Goal: Information Seeking & Learning: Learn about a topic

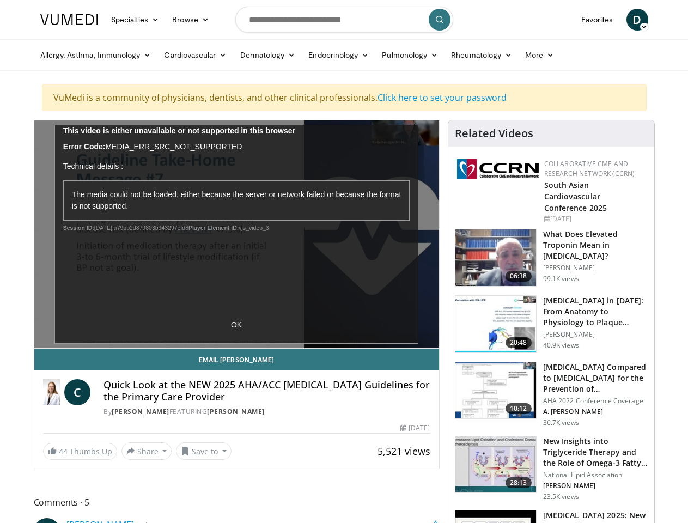
click at [108, 20] on link "Specialties" at bounding box center [136, 20] width 62 height 22
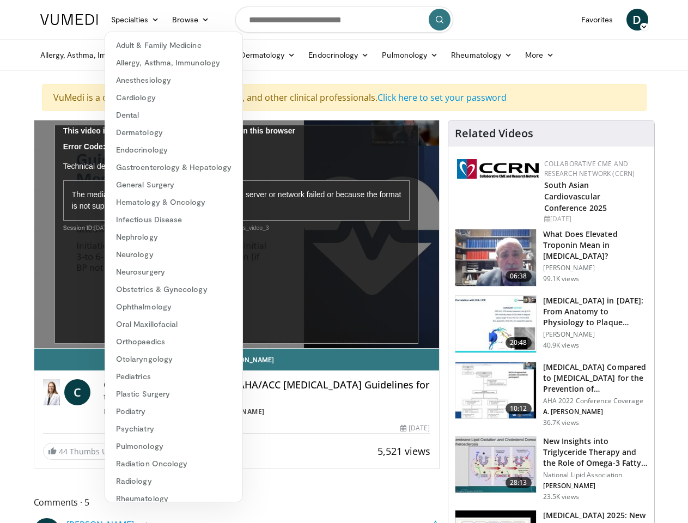
click at [166, 20] on link "Browse" at bounding box center [191, 20] width 50 height 22
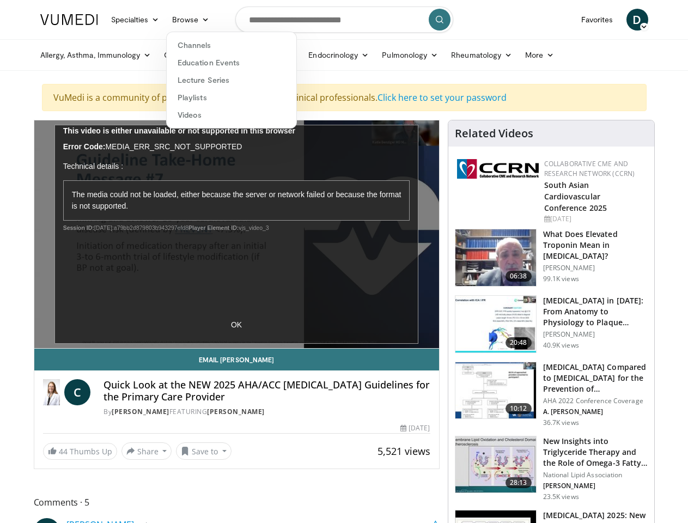
click at [648, 20] on span "D" at bounding box center [637, 20] width 22 height 22
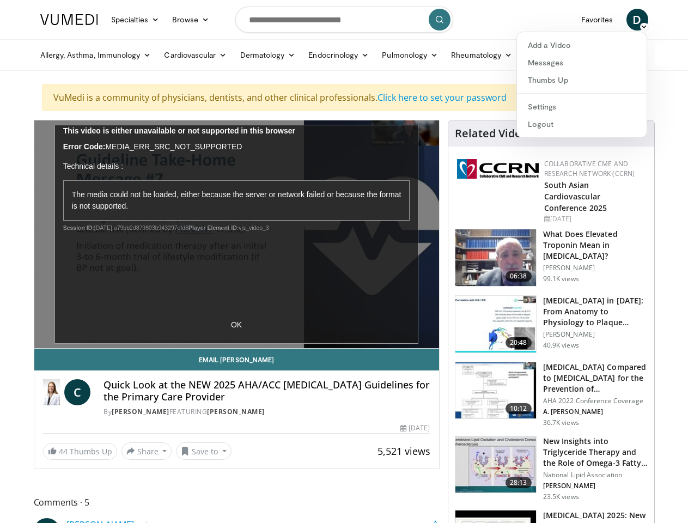
click at [68, 55] on link "Allergy, Asthma, Immunology" at bounding box center [96, 55] width 124 height 22
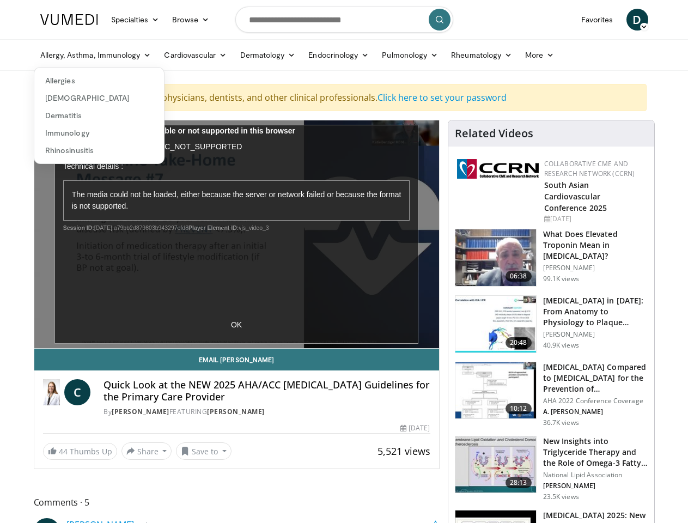
click at [168, 55] on link "Cardiovascular" at bounding box center [195, 55] width 76 height 22
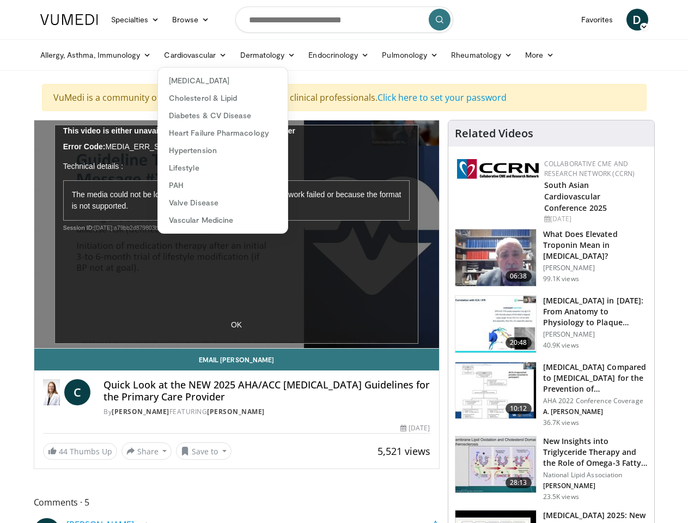
click at [240, 55] on link "Dermatology" at bounding box center [268, 55] width 69 height 22
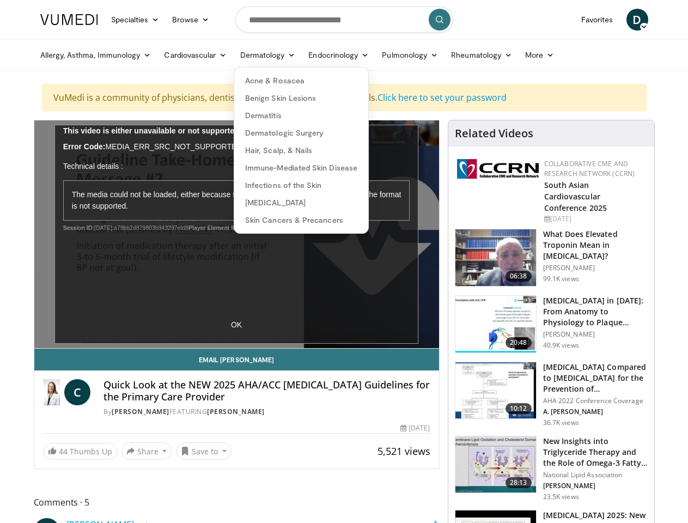
click at [312, 55] on link "Endocrinology" at bounding box center [339, 55] width 74 height 22
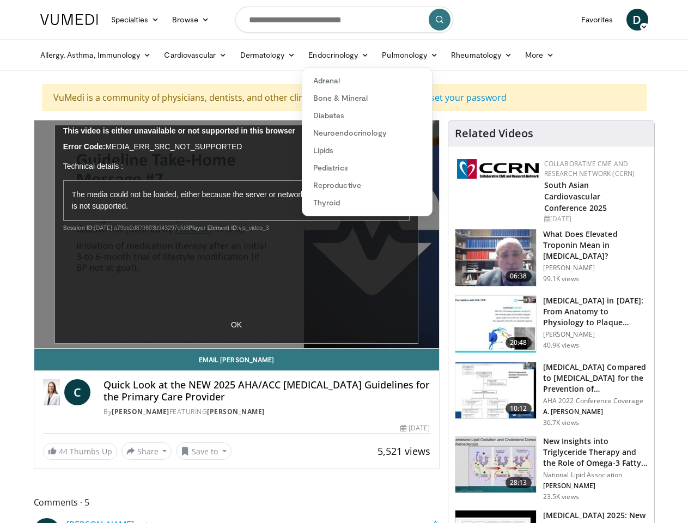
click at [383, 55] on link "Pulmonology" at bounding box center [409, 55] width 69 height 22
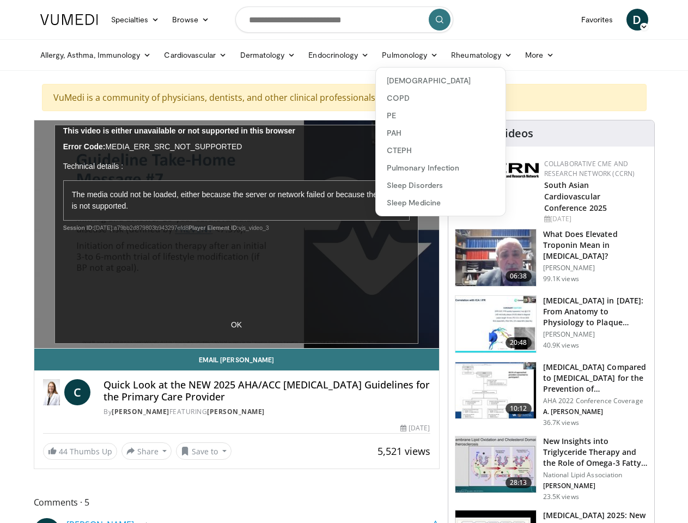
click at [454, 55] on link "Rheumatology" at bounding box center [481, 55] width 74 height 22
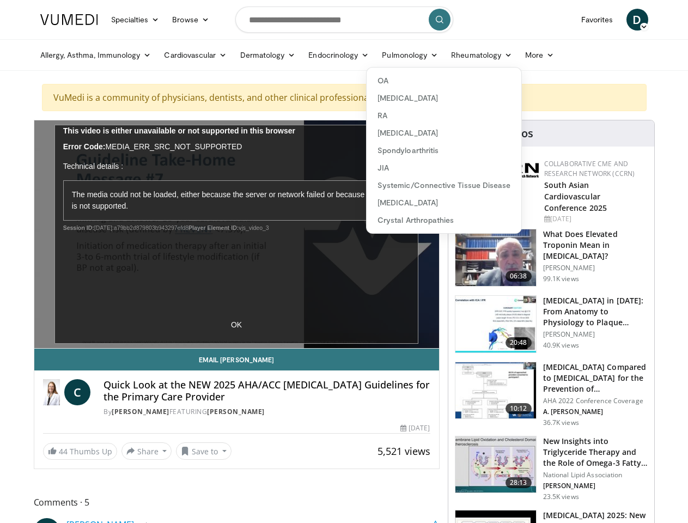
click at [519, 55] on link "More" at bounding box center [540, 55] width 42 height 22
